Goal: Information Seeking & Learning: Learn about a topic

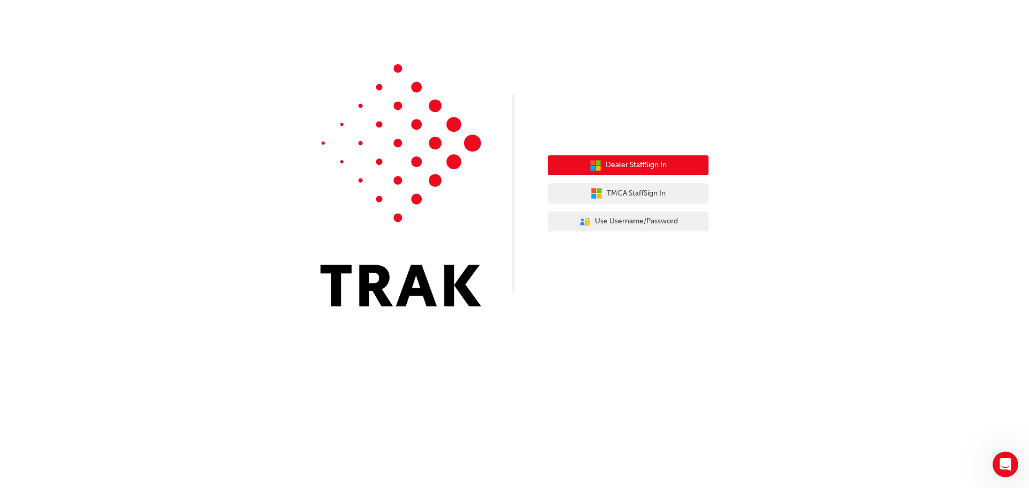
click at [640, 168] on span "Dealer Staff Sign In" at bounding box center [635, 165] width 61 height 12
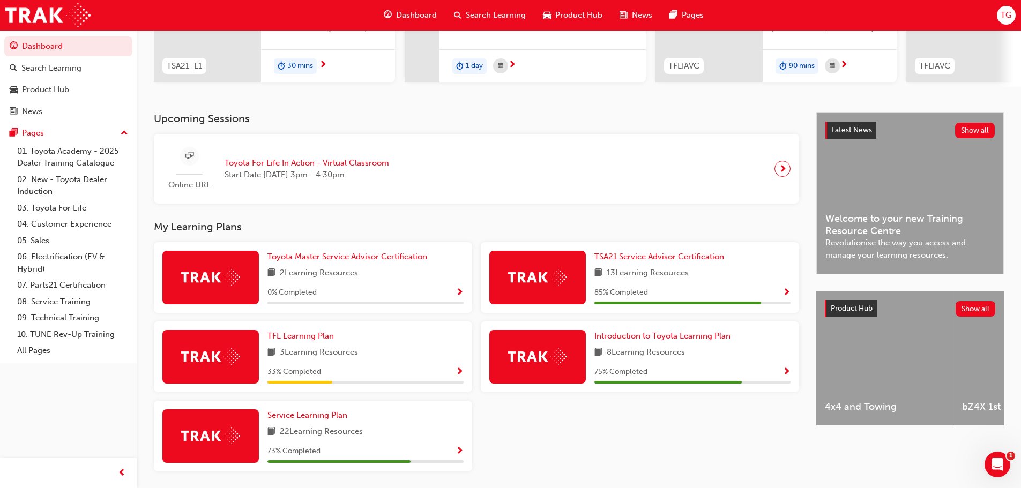
scroll to position [200, 0]
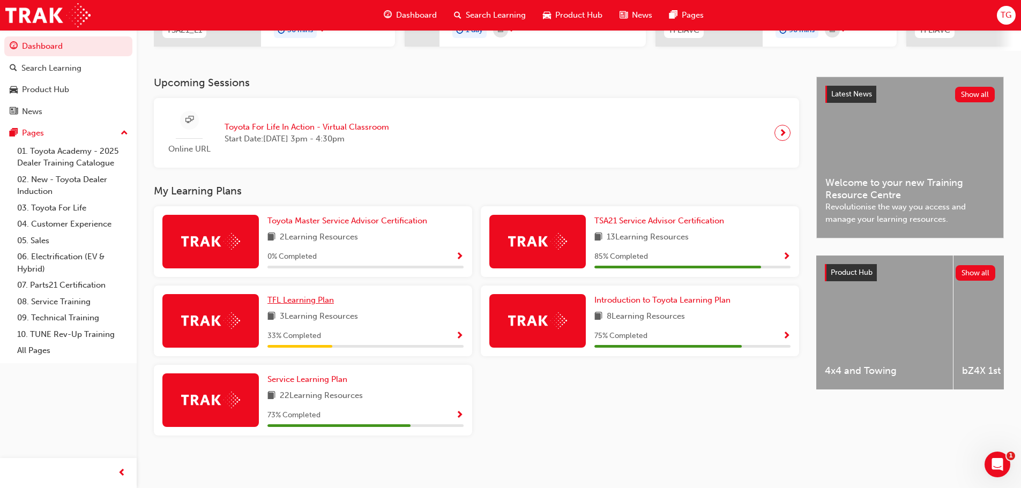
click at [296, 301] on span "TFL Learning Plan" at bounding box center [300, 300] width 66 height 10
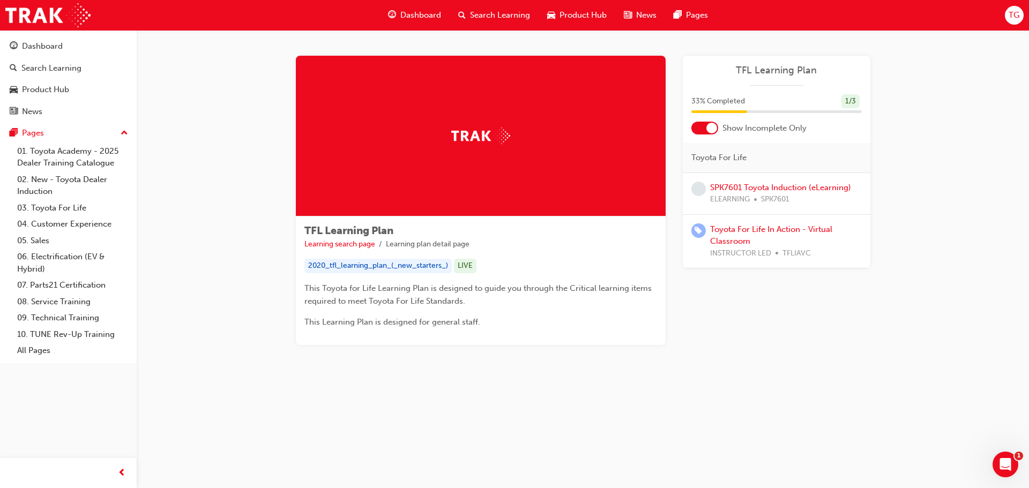
click at [706, 128] on div at bounding box center [711, 128] width 11 height 11
click at [699, 129] on div at bounding box center [697, 128] width 11 height 11
click at [708, 124] on div at bounding box center [711, 128] width 11 height 11
click at [774, 190] on link "SPK7601 Toyota Induction (eLearning)" at bounding box center [780, 188] width 141 height 10
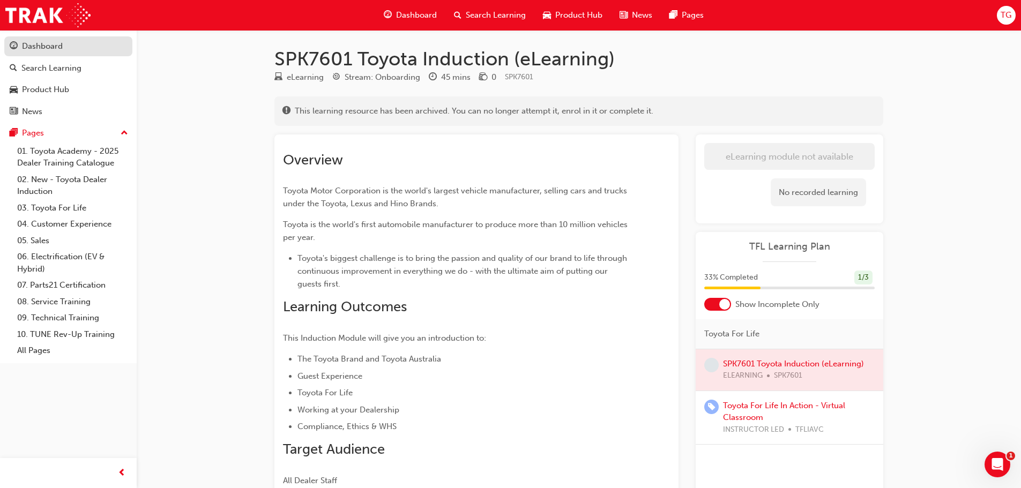
click at [42, 44] on div "Dashboard" at bounding box center [42, 46] width 41 height 12
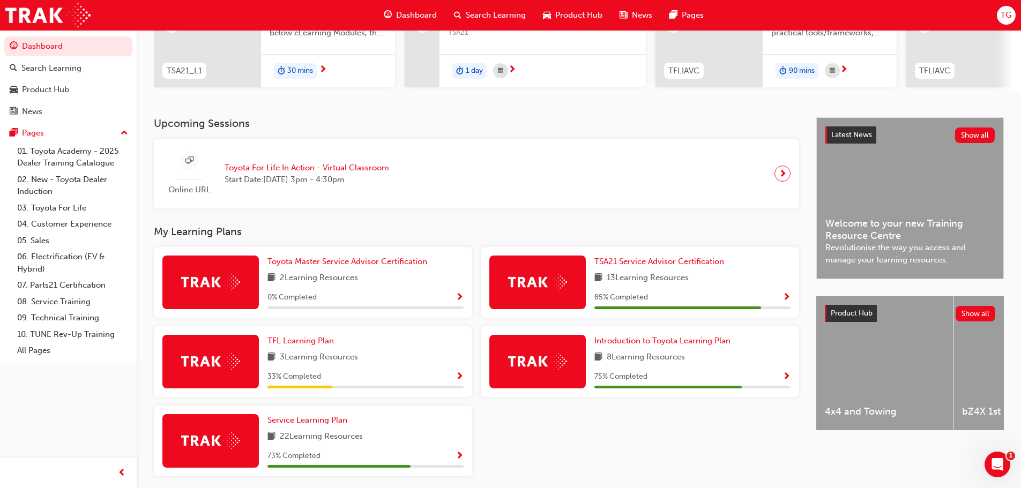
scroll to position [200, 0]
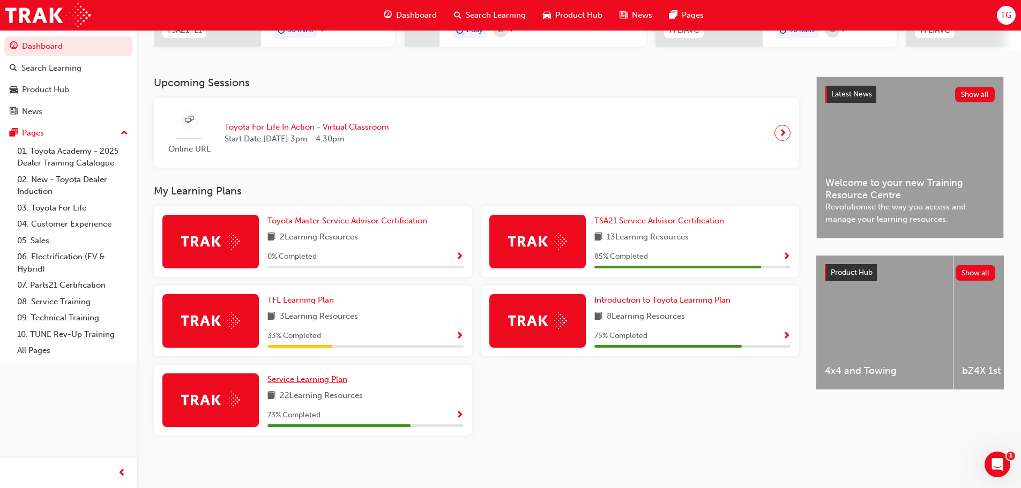
click at [312, 383] on span "Service Learning Plan" at bounding box center [307, 380] width 80 height 10
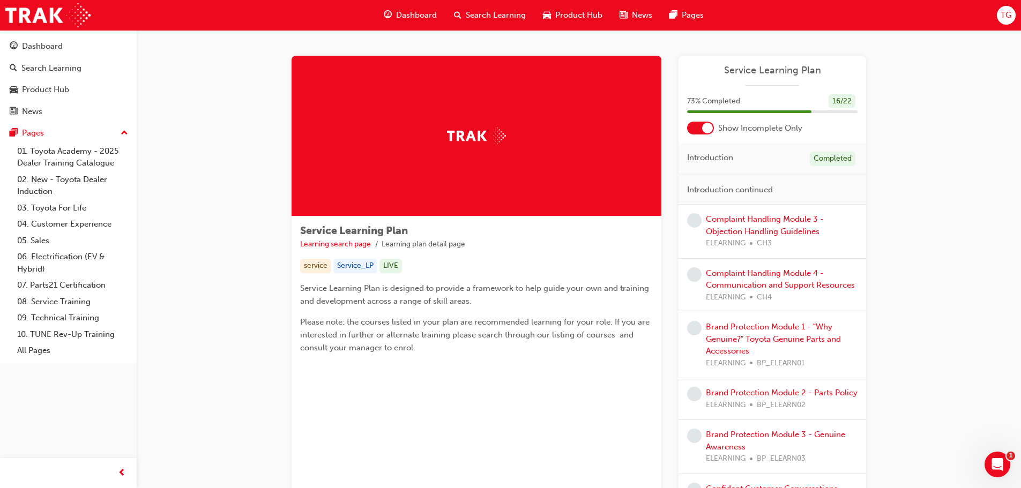
click at [705, 126] on div at bounding box center [707, 128] width 11 height 11
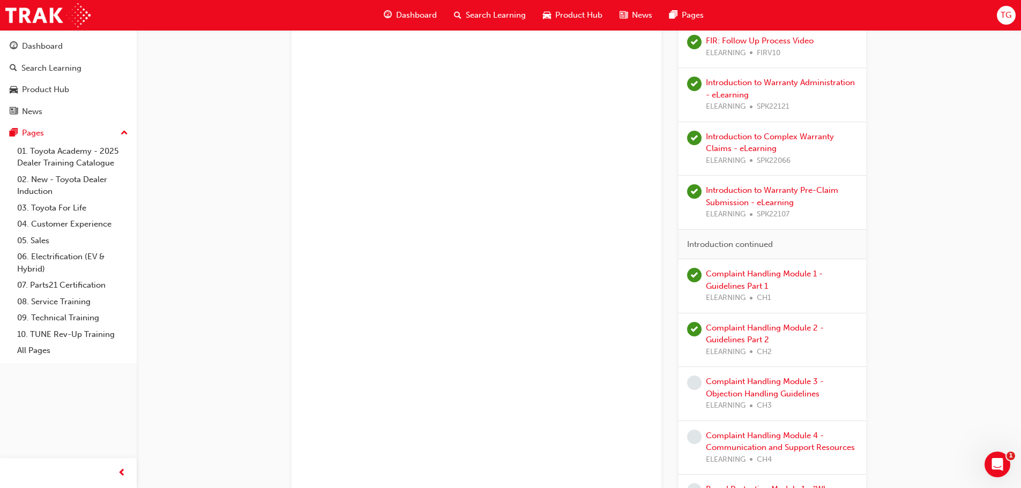
scroll to position [750, 0]
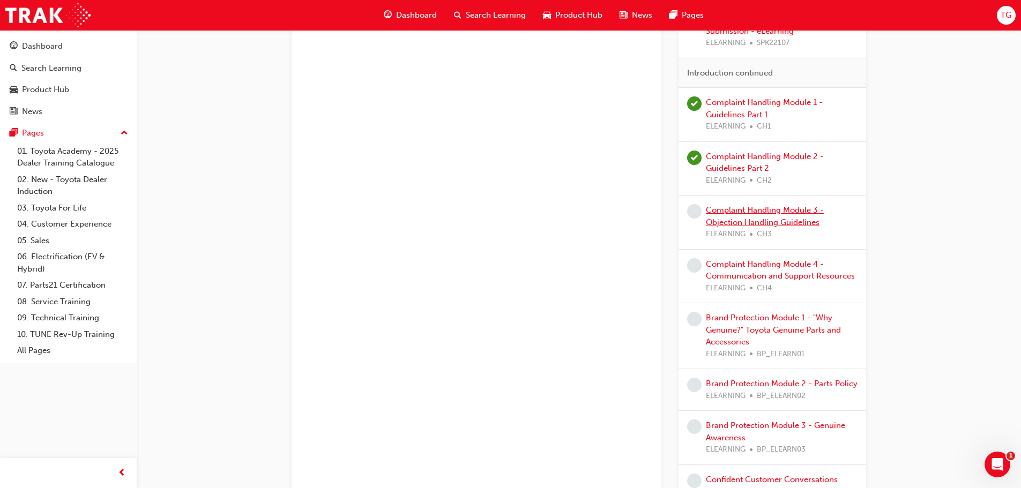
click at [736, 223] on link "Complaint Handling Module 3 - Objection Handling Guidelines" at bounding box center [765, 216] width 118 height 22
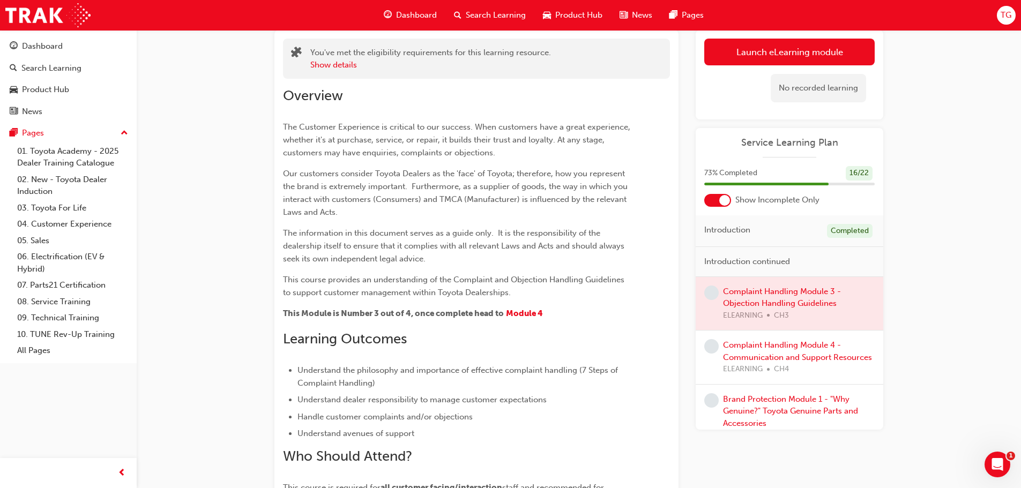
scroll to position [28, 0]
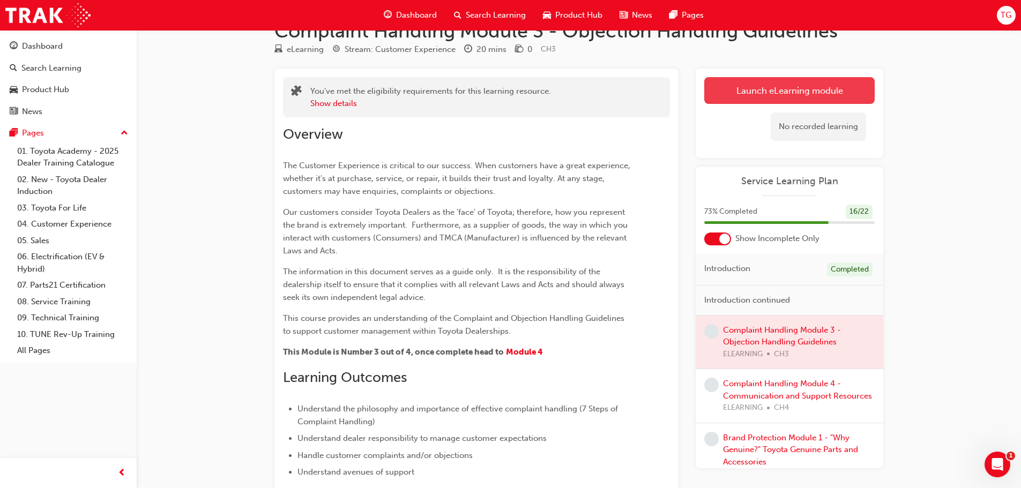
click at [790, 95] on link "Launch eLearning module" at bounding box center [789, 90] width 170 height 27
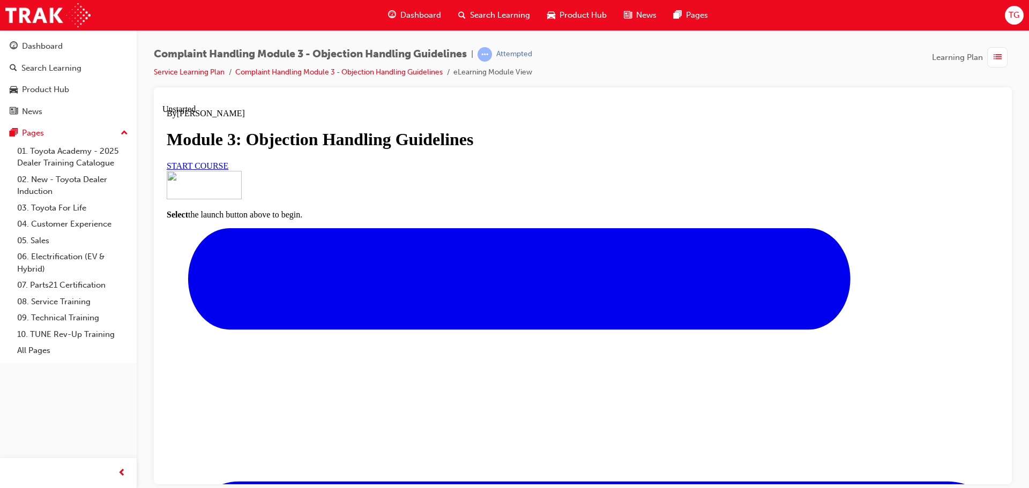
click at [228, 170] on span "START COURSE" at bounding box center [198, 165] width 62 height 9
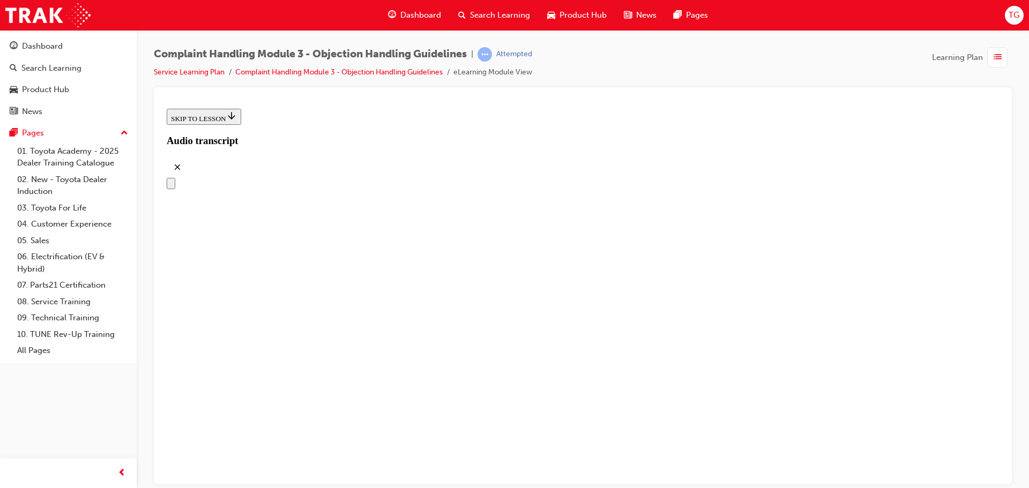
scroll to position [156, 0]
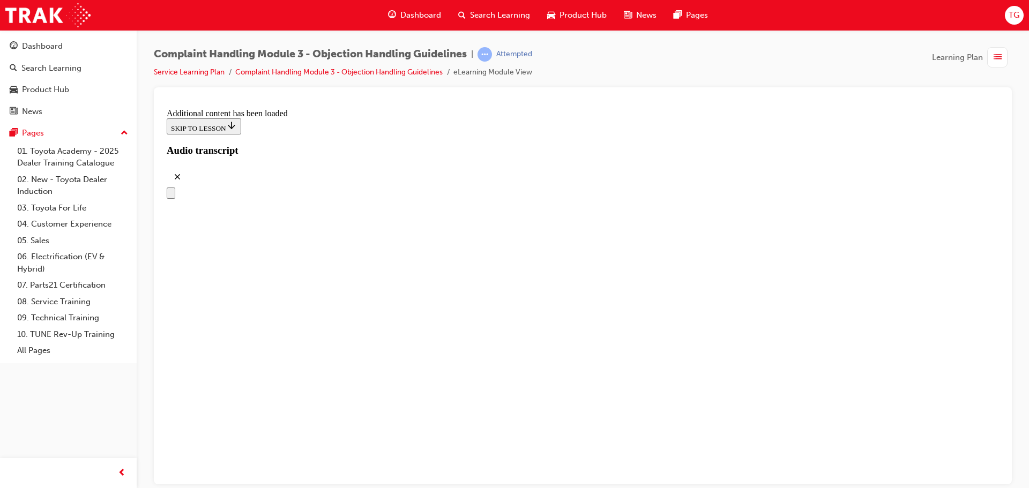
scroll to position [2714, 0]
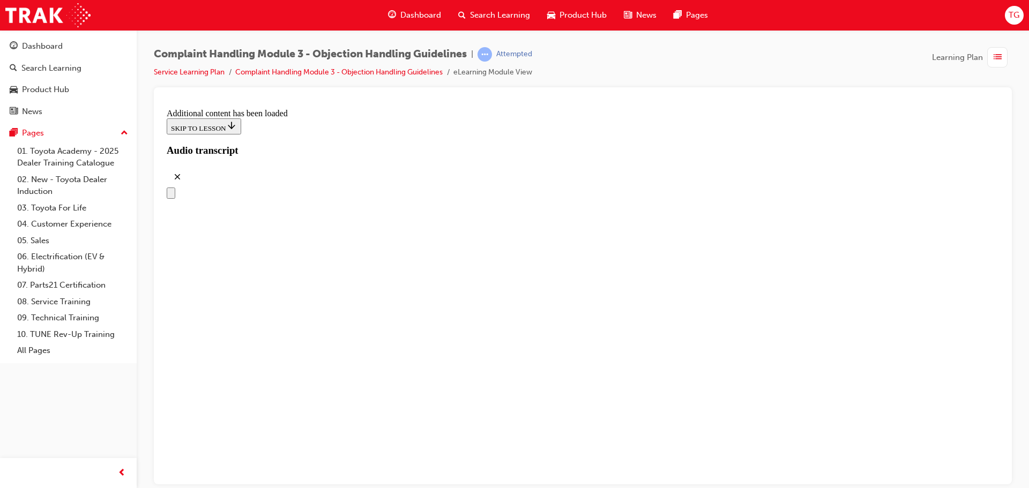
drag, startPoint x: 417, startPoint y: 281, endPoint x: 621, endPoint y: 171, distance: 232.1
drag, startPoint x: 421, startPoint y: 229, endPoint x: 625, endPoint y: 235, distance: 204.2
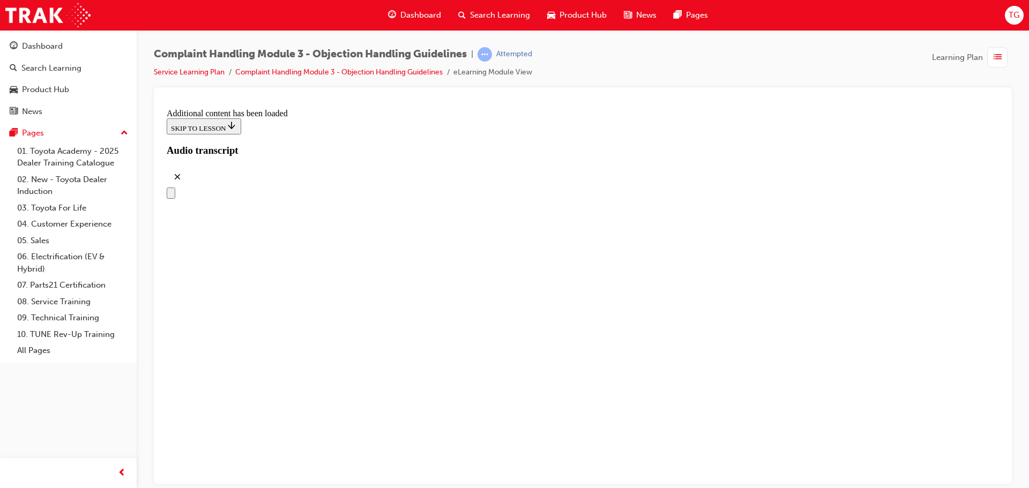
drag, startPoint x: 432, startPoint y: 276, endPoint x: 600, endPoint y: 278, distance: 167.7
drag, startPoint x: 506, startPoint y: 388, endPoint x: 647, endPoint y: 341, distance: 148.3
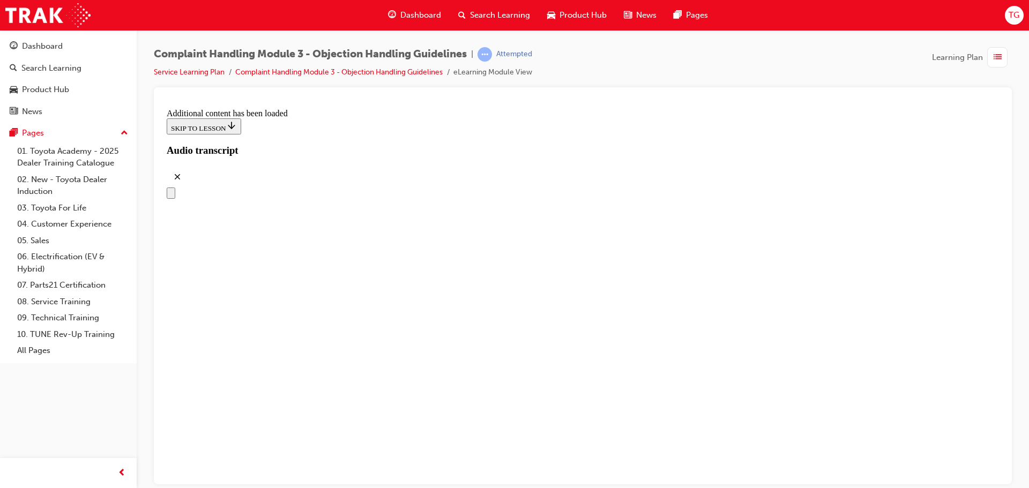
drag, startPoint x: 466, startPoint y: 384, endPoint x: 633, endPoint y: 391, distance: 167.9
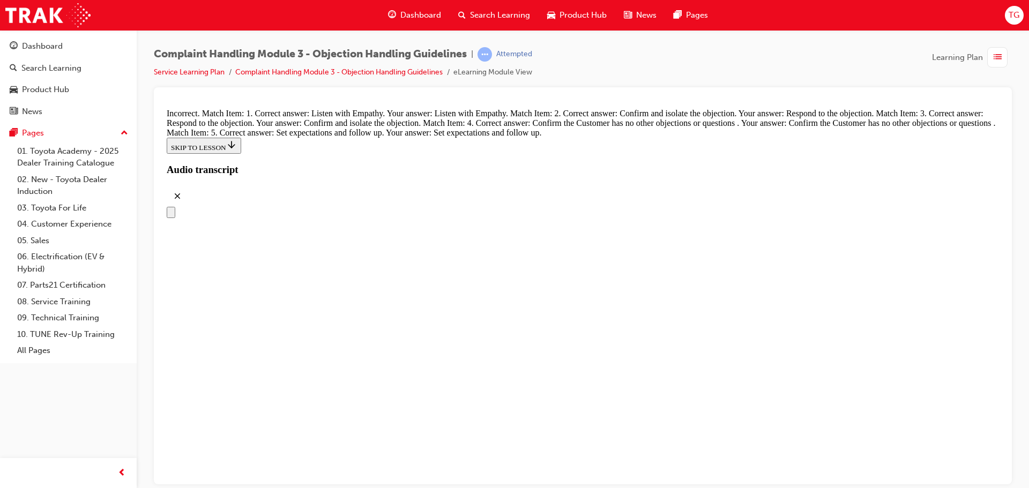
scroll to position [4363, 0]
drag, startPoint x: 506, startPoint y: 356, endPoint x: 678, endPoint y: 132, distance: 282.1
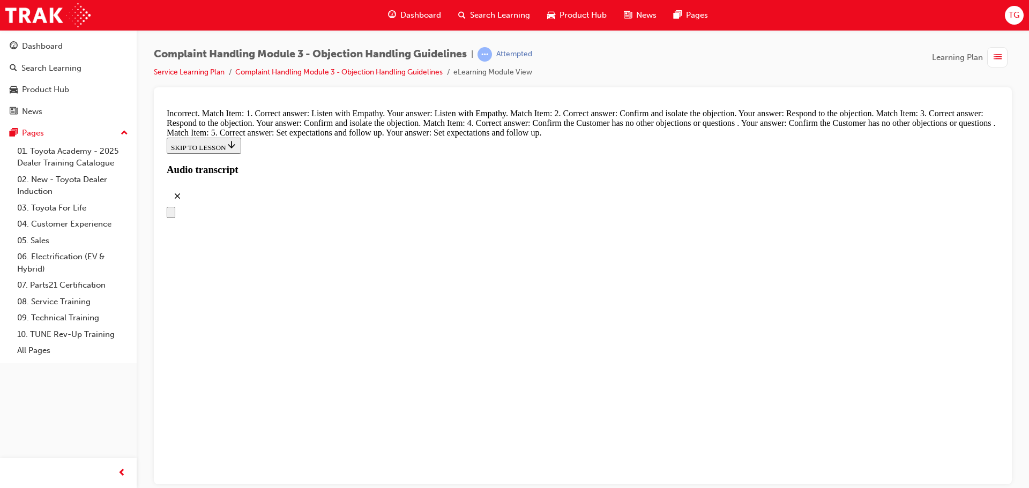
drag, startPoint x: 493, startPoint y: 231, endPoint x: 511, endPoint y: 242, distance: 20.9
drag, startPoint x: 494, startPoint y: 273, endPoint x: 645, endPoint y: 226, distance: 158.6
drag, startPoint x: 484, startPoint y: 390, endPoint x: 661, endPoint y: 274, distance: 211.3
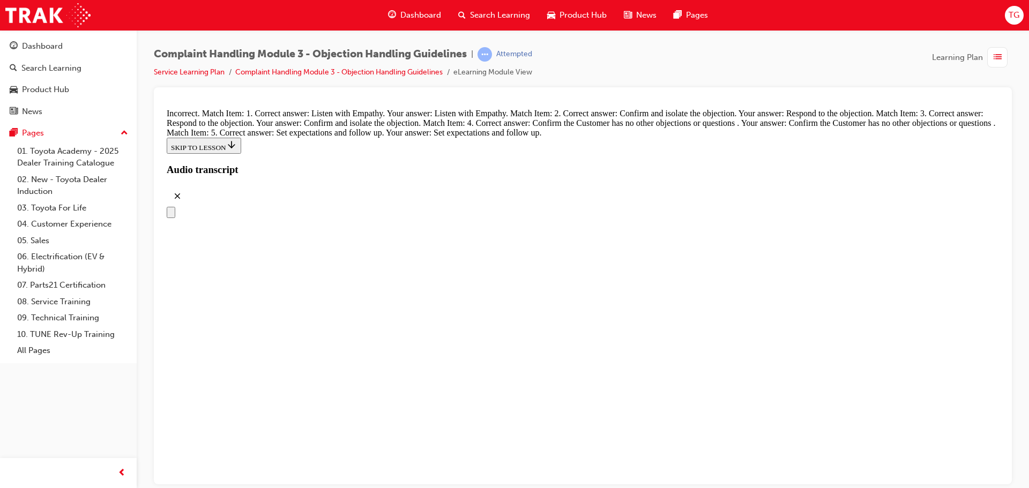
drag, startPoint x: 475, startPoint y: 392, endPoint x: 640, endPoint y: 334, distance: 175.4
drag, startPoint x: 621, startPoint y: 328, endPoint x: 616, endPoint y: 383, distance: 54.9
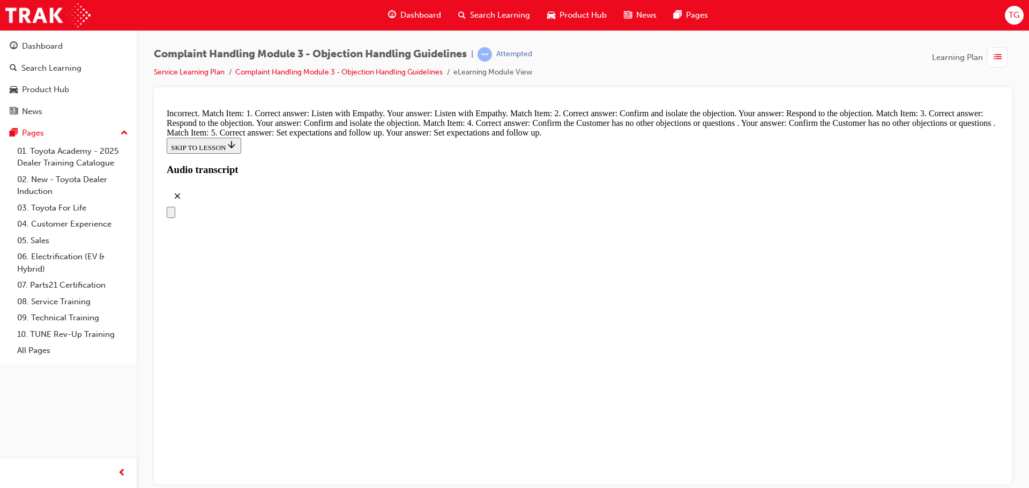
drag, startPoint x: 508, startPoint y: 342, endPoint x: 550, endPoint y: 393, distance: 66.2
drag, startPoint x: 487, startPoint y: 338, endPoint x: 573, endPoint y: 330, distance: 86.6
